Goal: Feedback & Contribution: Leave review/rating

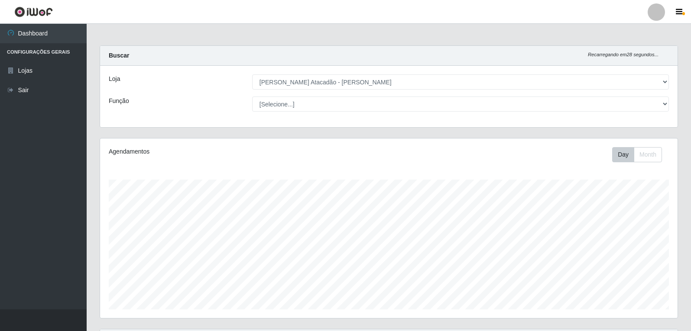
select select "523"
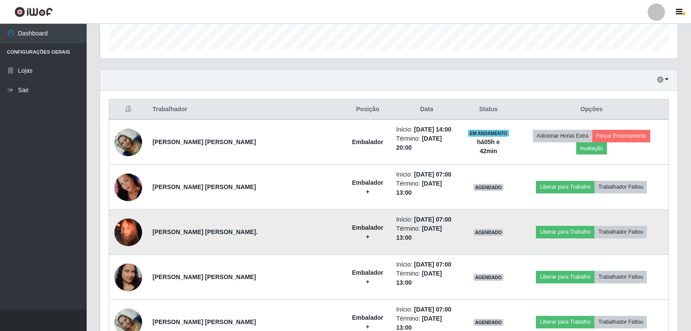
scroll to position [180, 577]
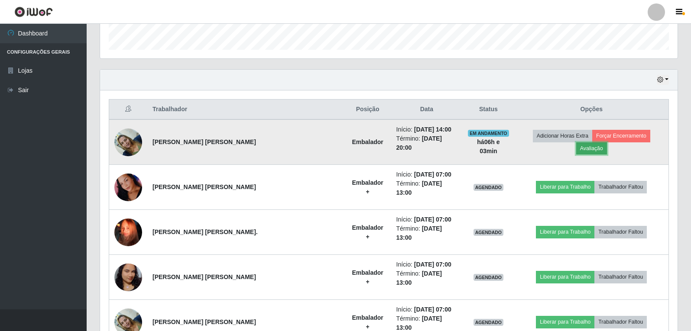
click at [607, 142] on button "Avaliação" at bounding box center [591, 148] width 31 height 12
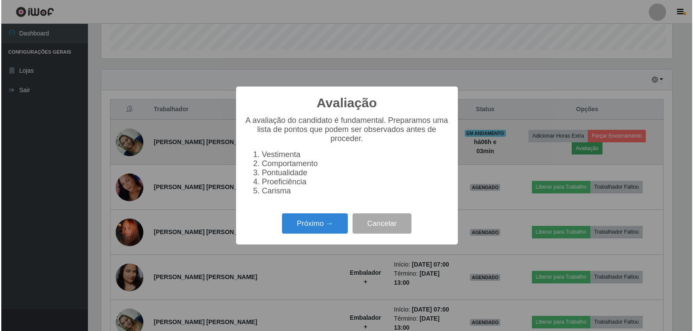
scroll to position [180, 573]
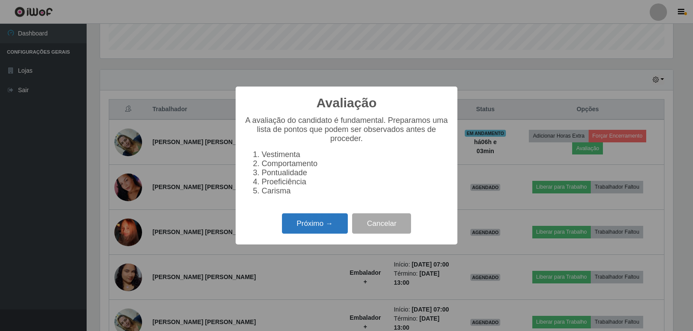
click at [325, 229] on button "Próximo →" at bounding box center [315, 223] width 66 height 20
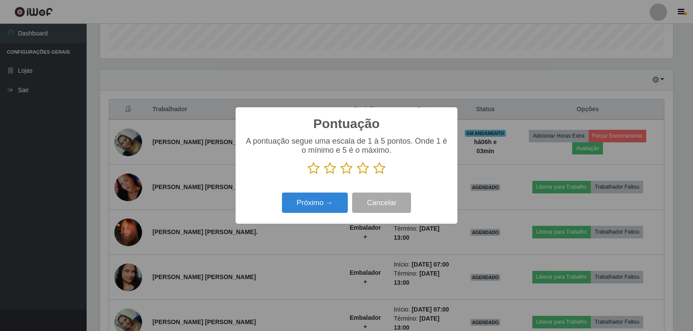
scroll to position [432876, 432483]
click at [378, 169] on icon at bounding box center [379, 168] width 12 height 13
click at [373, 175] on input "radio" at bounding box center [373, 175] width 0 height 0
click at [325, 203] on button "Próximo →" at bounding box center [315, 203] width 66 height 20
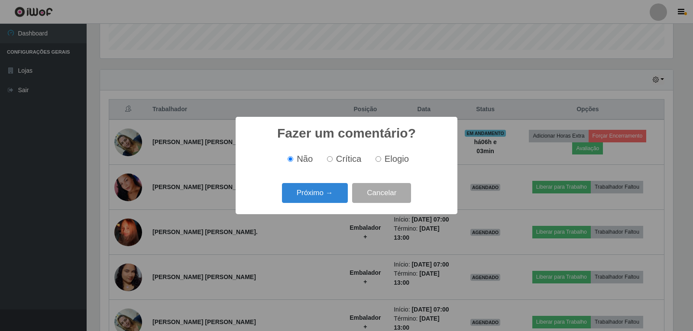
click at [379, 159] on input "Elogio" at bounding box center [378, 159] width 6 height 6
radio input "true"
click at [320, 201] on button "Próximo →" at bounding box center [315, 193] width 66 height 20
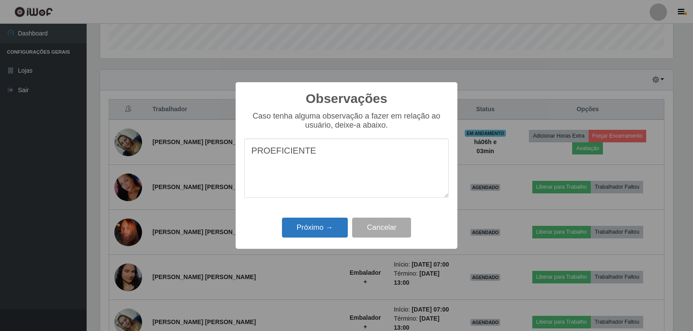
type textarea "PROEFICIENTE"
click at [323, 225] on button "Próximo →" at bounding box center [315, 228] width 66 height 20
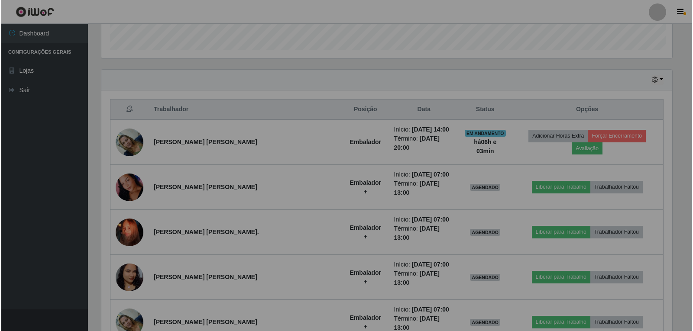
scroll to position [180, 577]
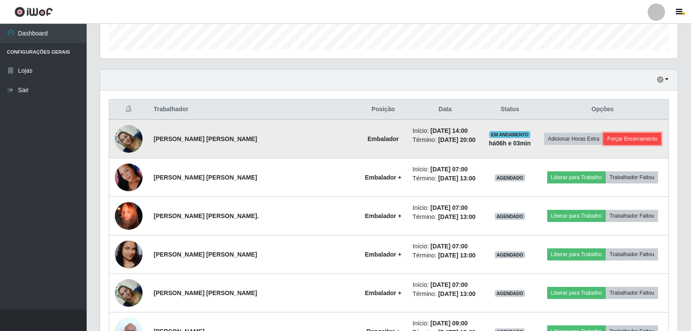
click at [603, 139] on button "Forçar Encerramento" at bounding box center [632, 139] width 58 height 12
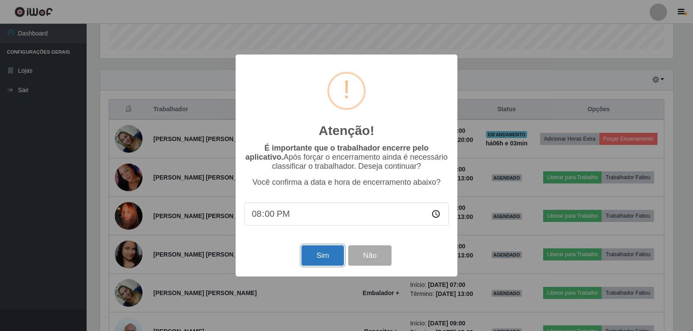
click at [323, 258] on button "Sim" at bounding box center [322, 256] width 42 height 20
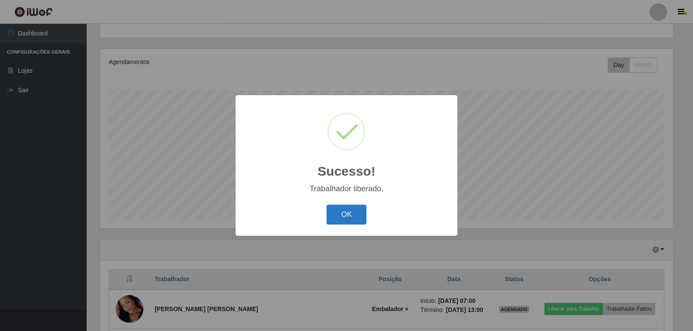
click at [345, 220] on button "OK" at bounding box center [347, 215] width 40 height 20
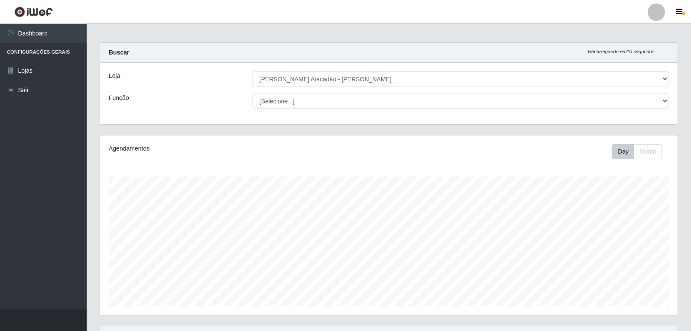
scroll to position [0, 0]
